Goal: Check status: Check status

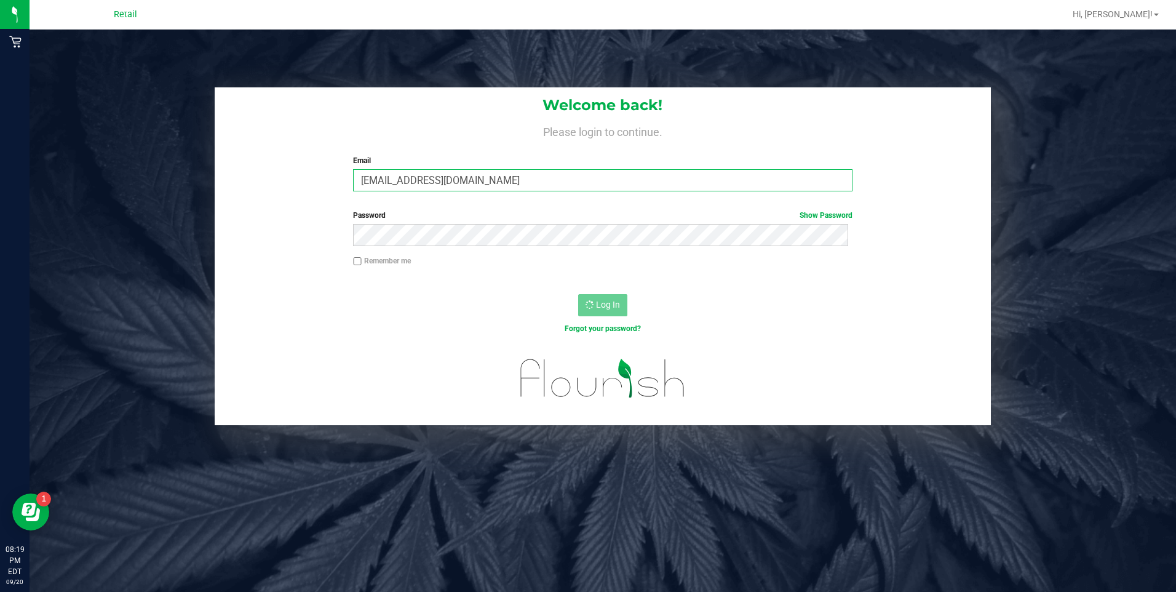
drag, startPoint x: 579, startPoint y: 181, endPoint x: 237, endPoint y: 167, distance: 342.3
click at [237, 167] on div "Welcome back! Please login to continue. Email [PERSON_NAME][EMAIL_ADDRESS][DOMA…" at bounding box center [603, 144] width 777 height 114
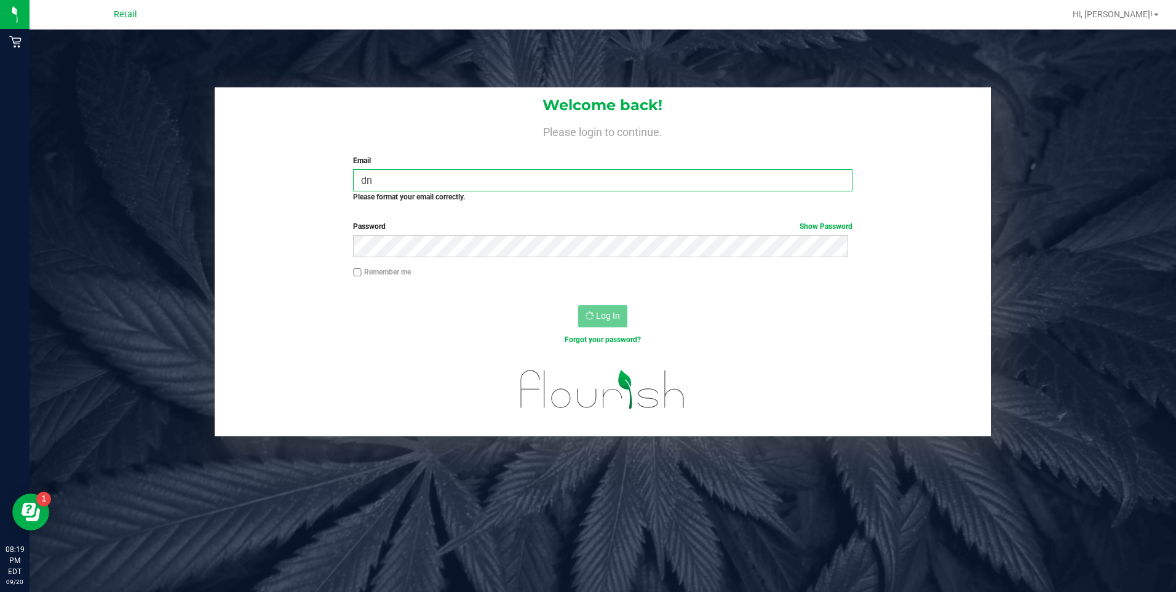
type input "[EMAIL_ADDRESS][DOMAIN_NAME]"
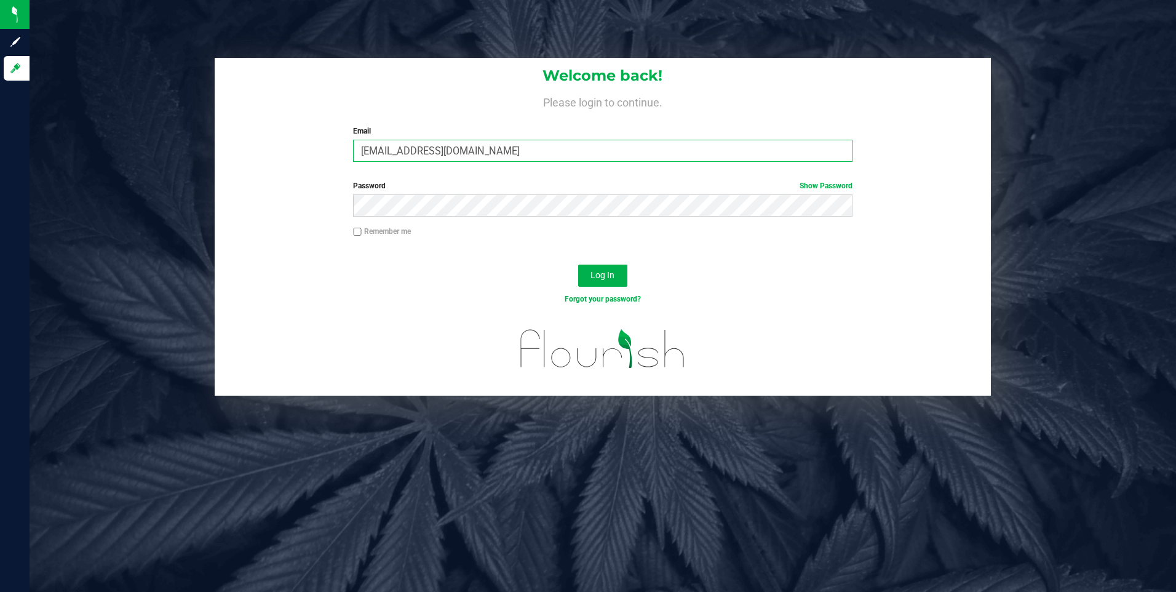
click at [491, 160] on input "[EMAIL_ADDRESS][DOMAIN_NAME]" at bounding box center [602, 151] width 499 height 22
drag, startPoint x: 496, startPoint y: 153, endPoint x: 255, endPoint y: 137, distance: 242.3
click at [255, 137] on div "Welcome back! Please login to continue. Email [EMAIL_ADDRESS][DOMAIN_NAME] Requ…" at bounding box center [603, 115] width 777 height 114
type input "[EMAIL_ADDRESS][DOMAIN_NAME]"
click at [578, 265] on button "Log In" at bounding box center [602, 276] width 49 height 22
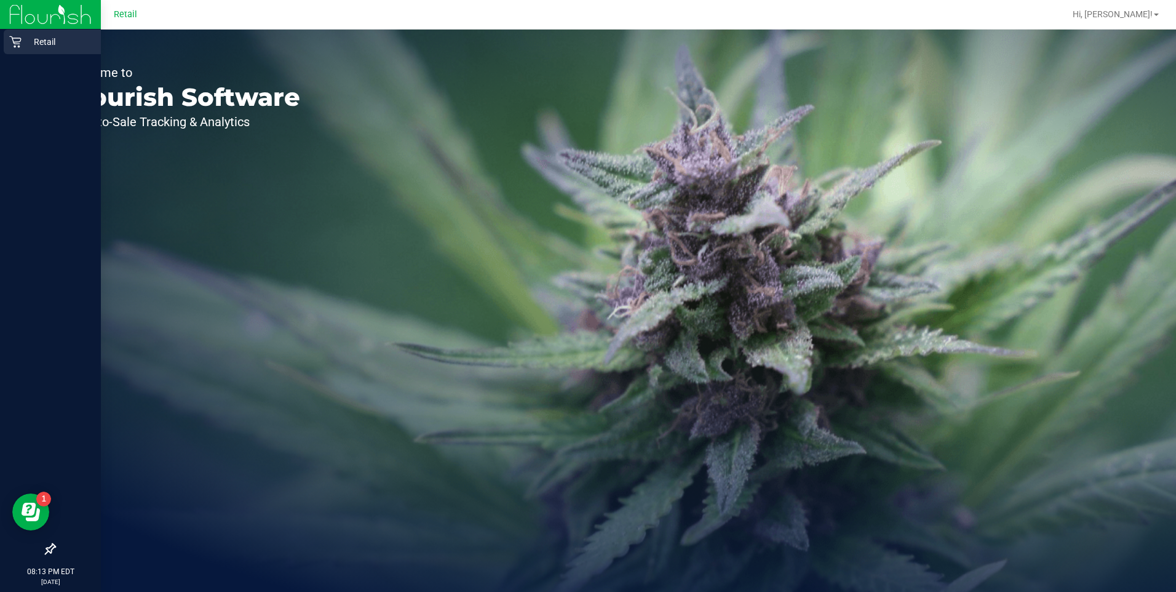
click at [14, 44] on icon at bounding box center [15, 42] width 12 height 12
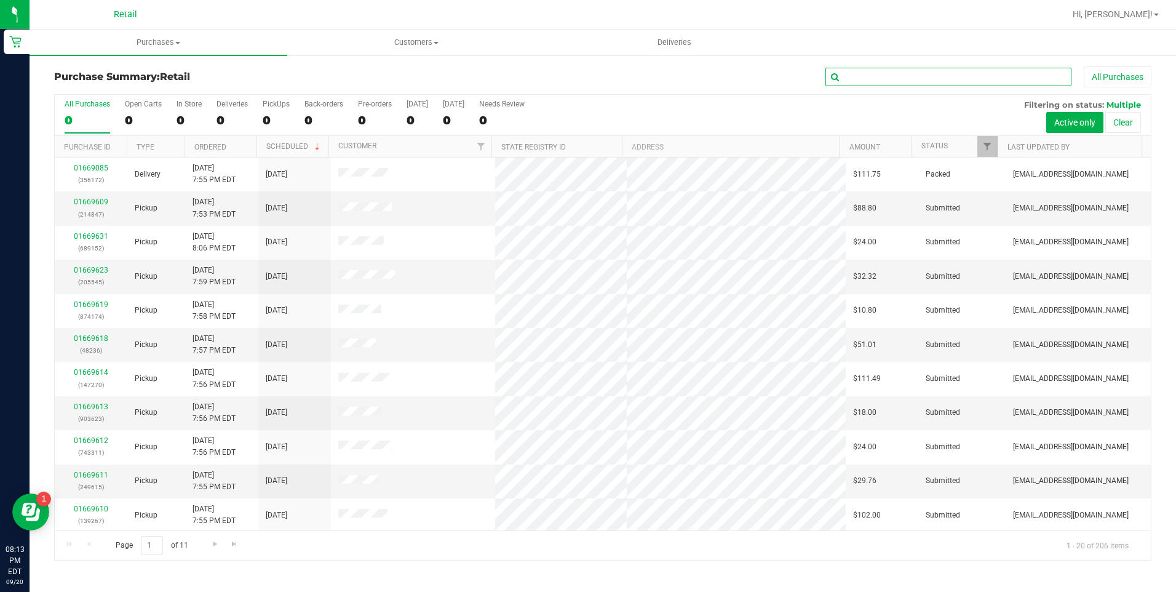
click at [998, 74] on input "text" at bounding box center [949, 77] width 246 height 18
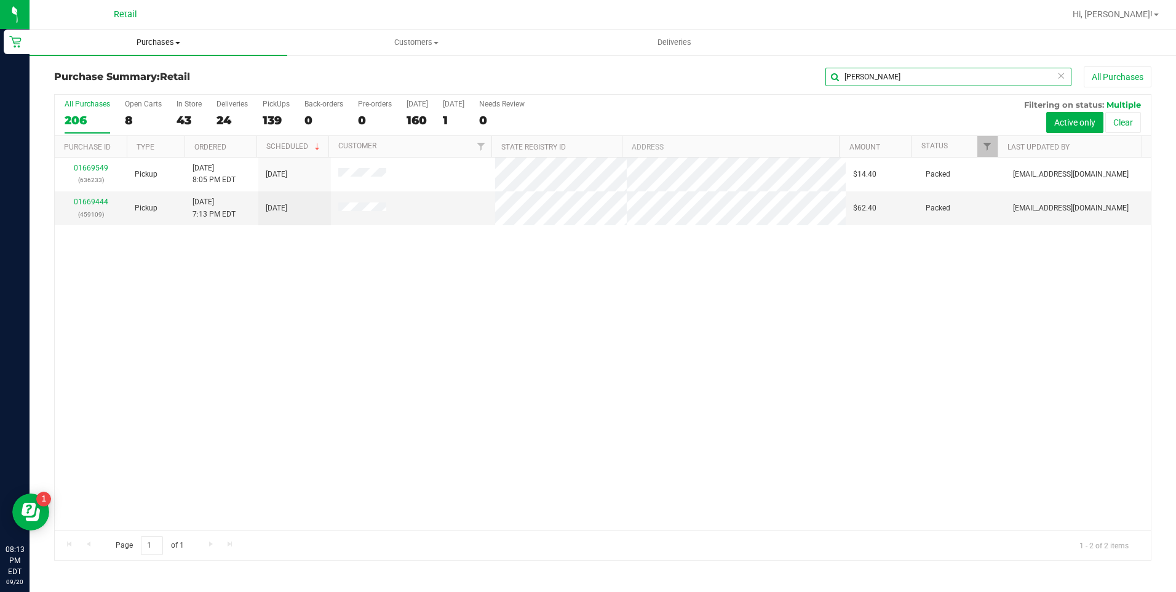
type input "[PERSON_NAME]"
click at [176, 45] on span "Purchases" at bounding box center [159, 42] width 258 height 11
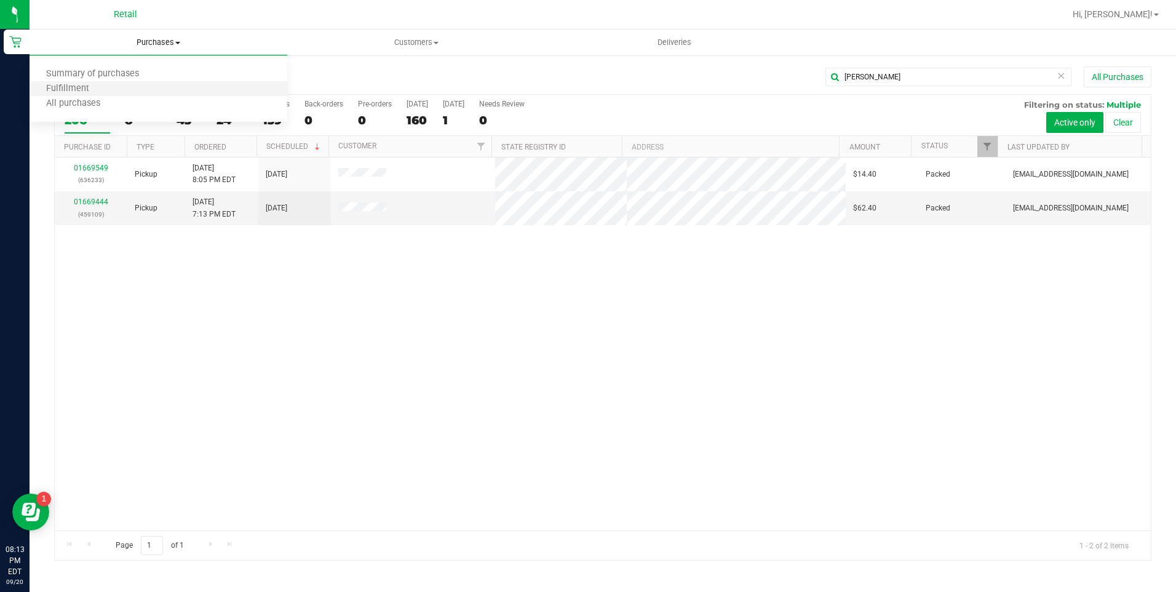
click at [92, 82] on li "Fulfillment" at bounding box center [159, 89] width 258 height 15
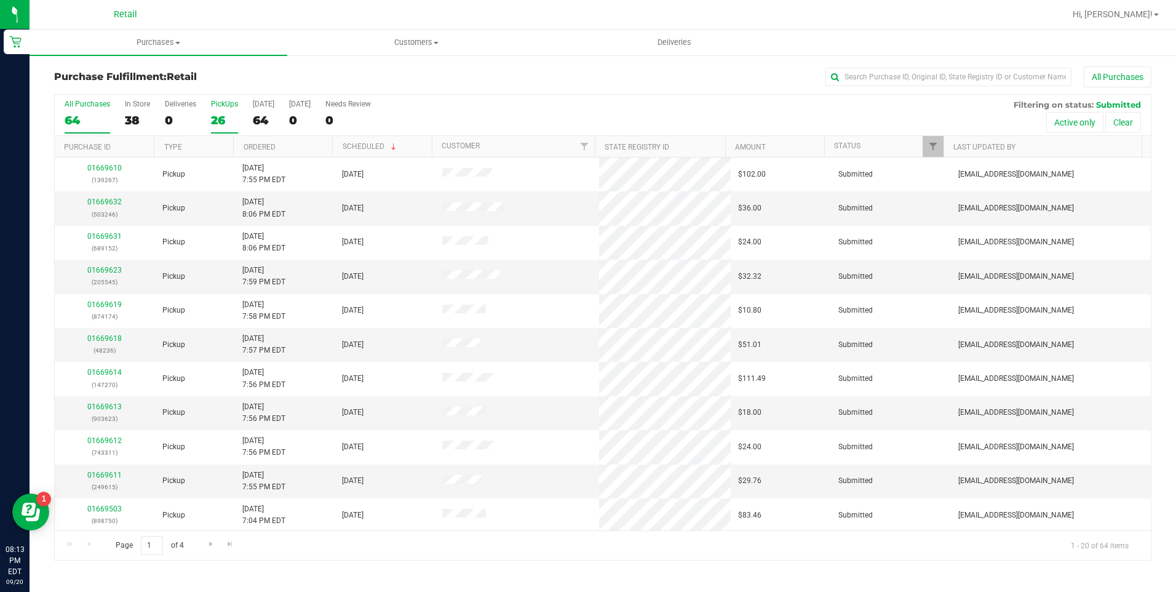
click at [224, 110] on label "PickUps 26" at bounding box center [224, 117] width 27 height 34
click at [0, 0] on input "PickUps 26" at bounding box center [0, 0] width 0 height 0
click at [892, 79] on input "text" at bounding box center [949, 77] width 246 height 18
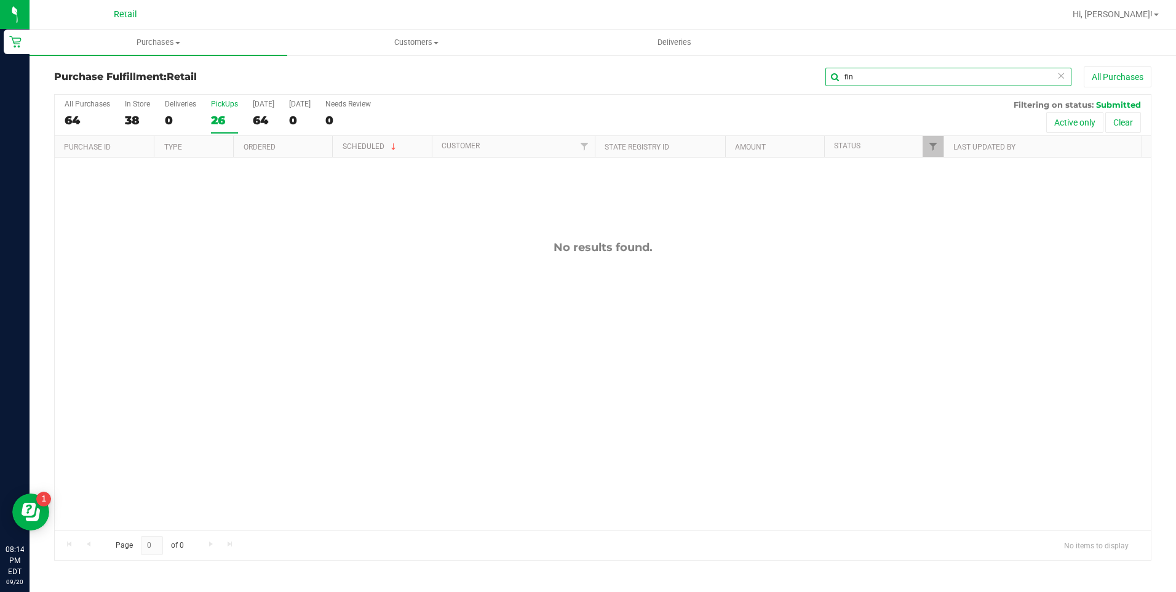
type input "fin"
